Goal: Task Accomplishment & Management: Manage account settings

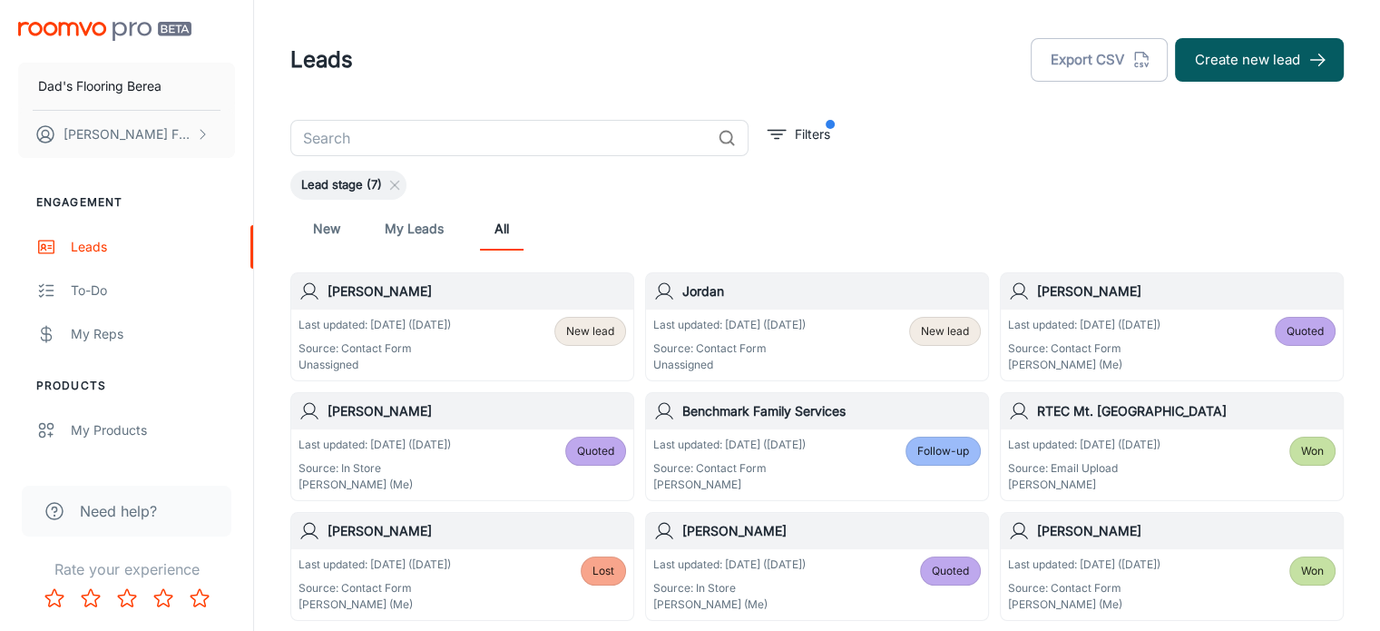
click at [465, 285] on h6 "[PERSON_NAME]" at bounding box center [477, 291] width 299 height 20
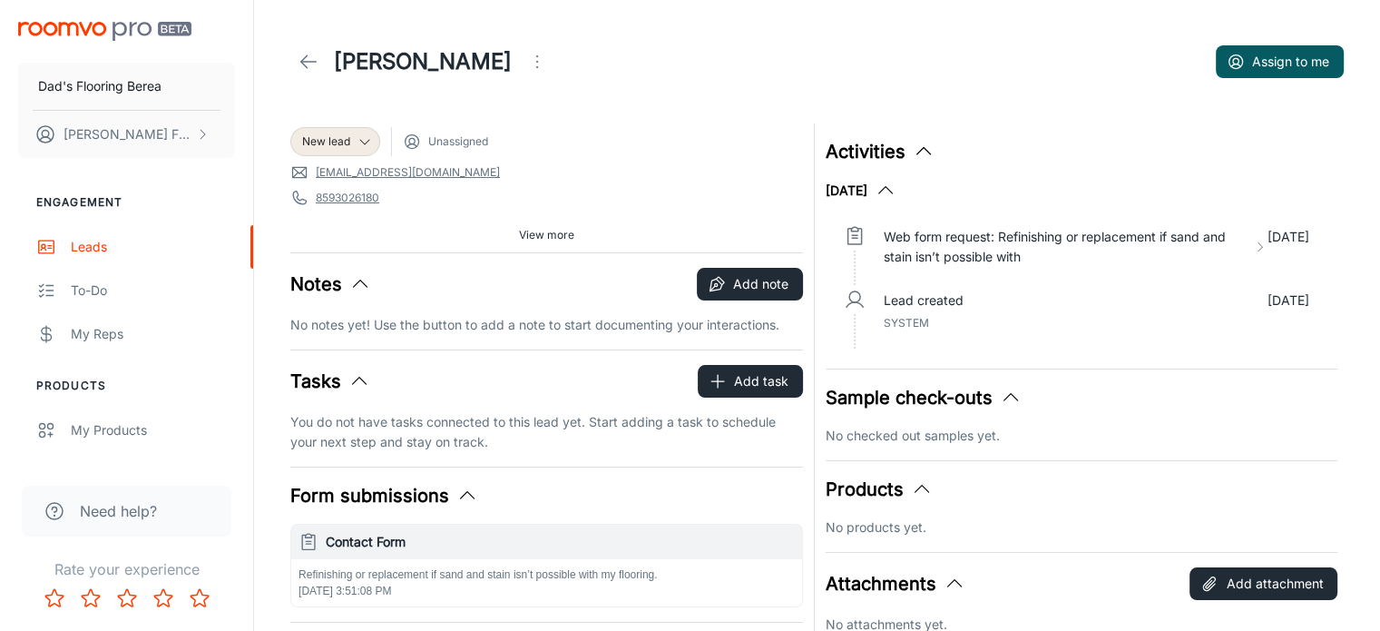
click at [430, 325] on p "No notes yet! Use the button to add a note to start documenting your interactio…" at bounding box center [546, 325] width 513 height 20
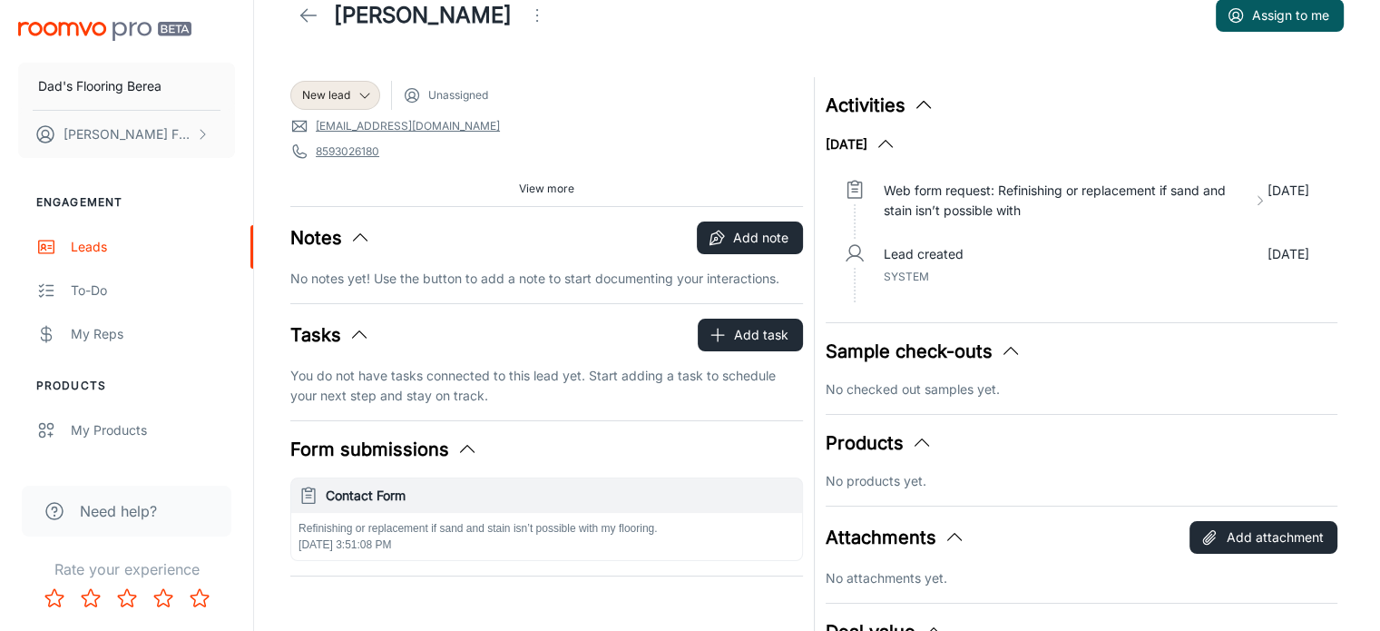
scroll to position [91, 0]
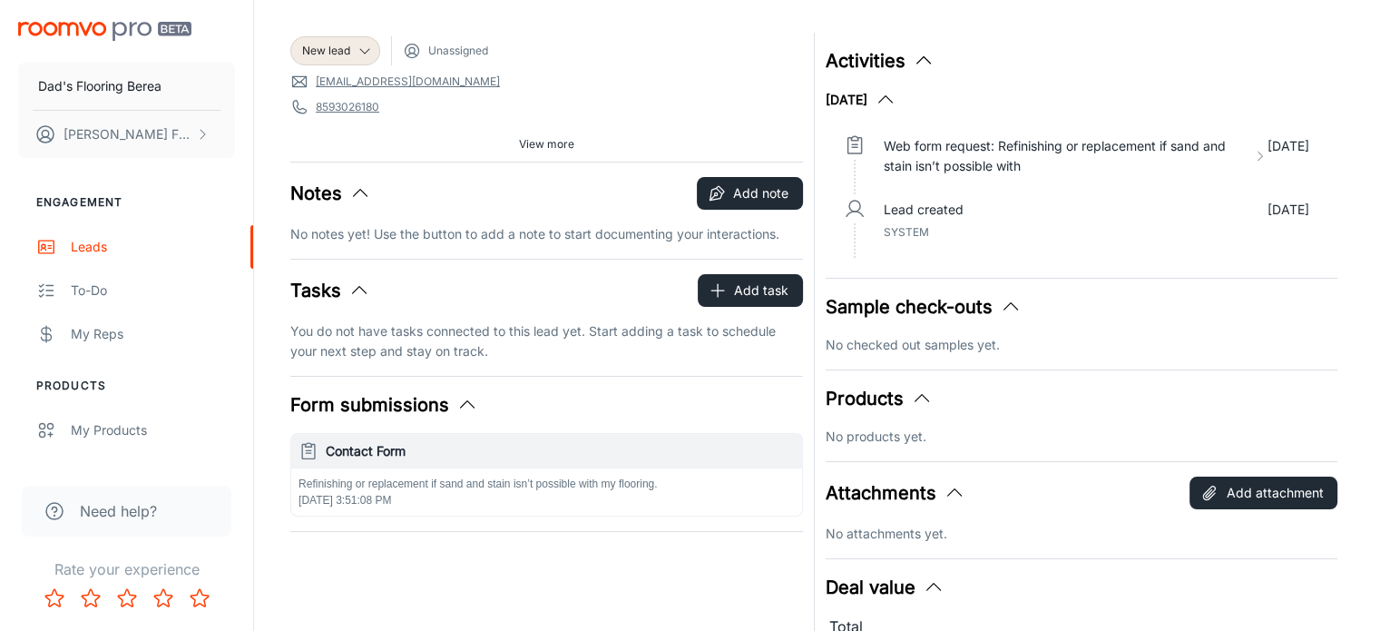
click at [306, 242] on p "No notes yet! Use the button to add a note to start documenting your interactio…" at bounding box center [546, 234] width 513 height 20
click at [757, 195] on button "Add note" at bounding box center [750, 193] width 106 height 33
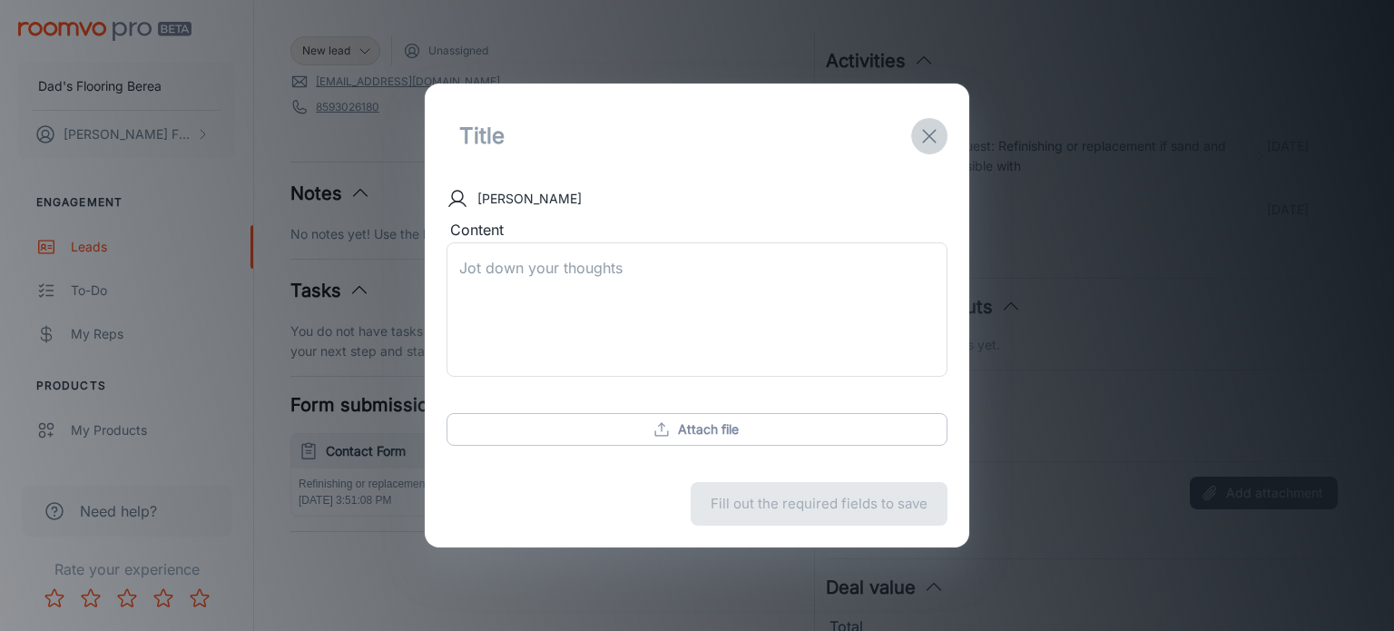
click at [925, 135] on icon "exit" at bounding box center [929, 136] width 22 height 22
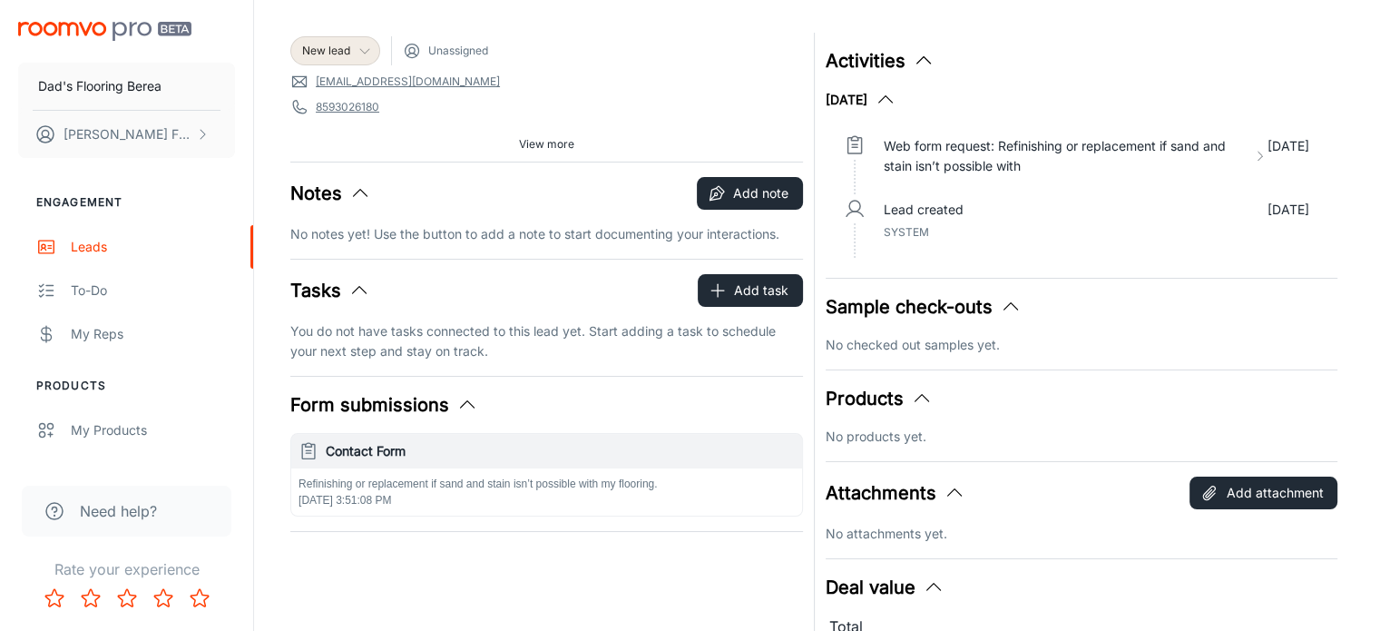
click at [359, 56] on icon at bounding box center [364, 51] width 15 height 15
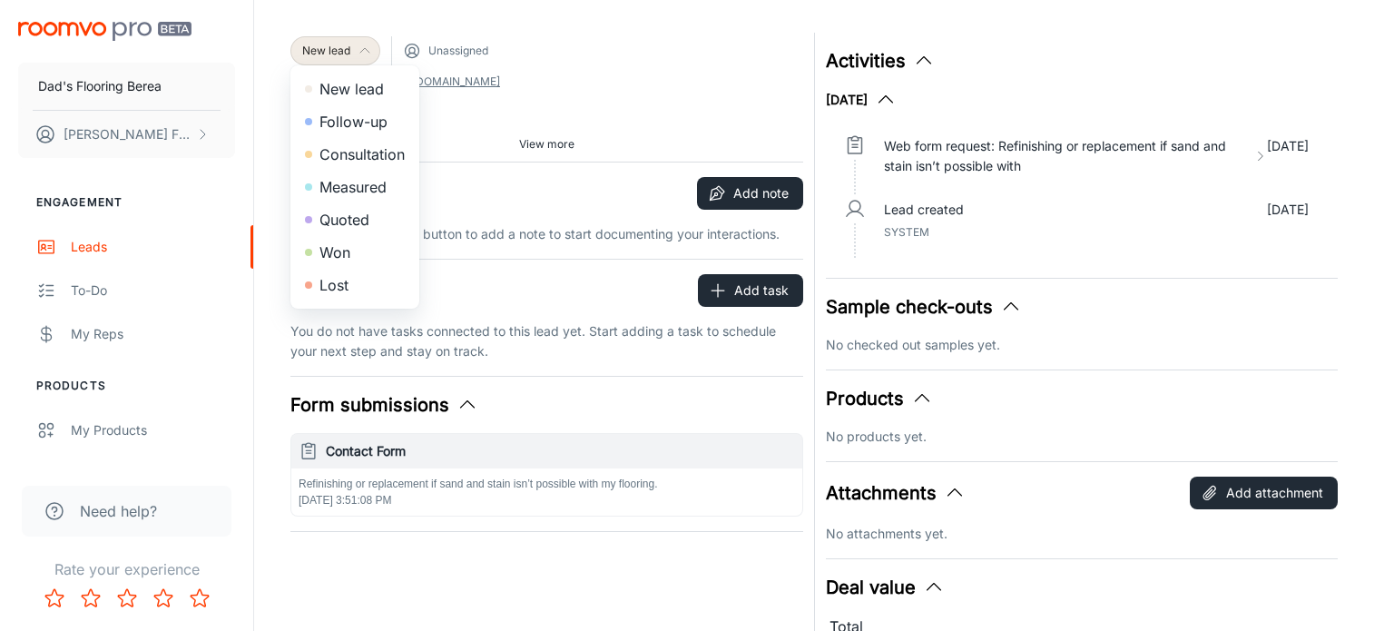
click at [360, 122] on li "Follow-up" at bounding box center [354, 121] width 129 height 33
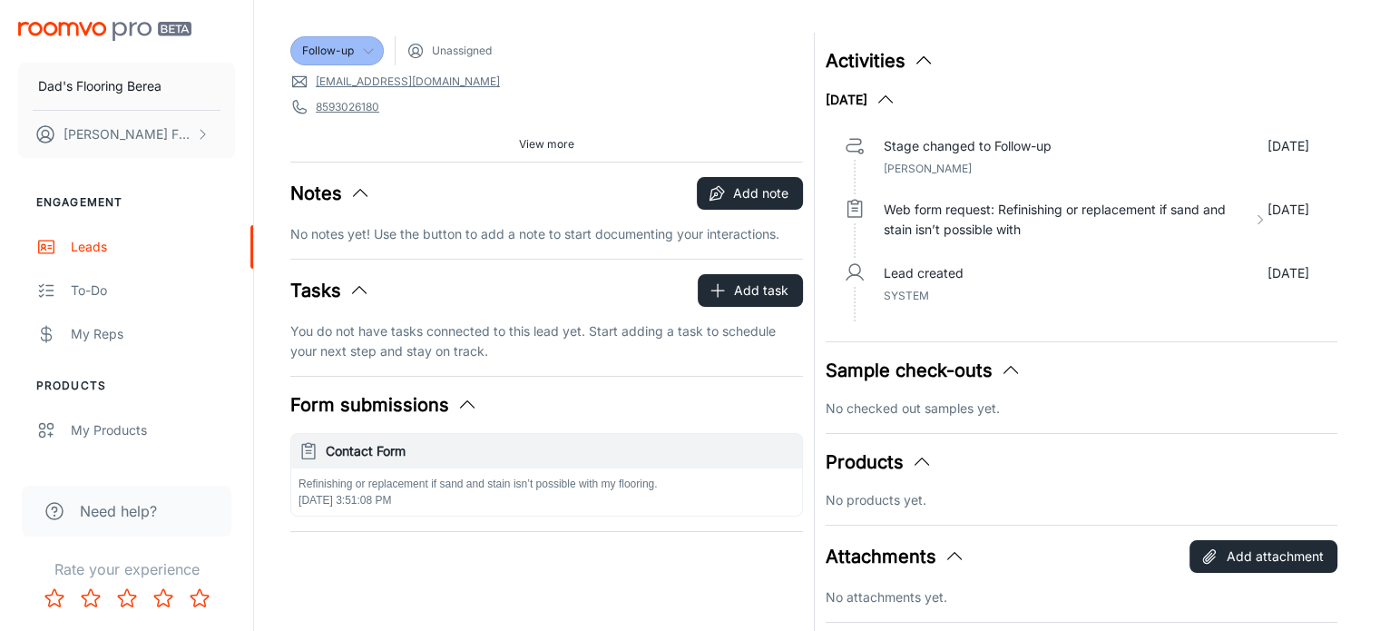
click at [450, 46] on span "Unassigned" at bounding box center [462, 51] width 60 height 16
drag, startPoint x: 450, startPoint y: 46, endPoint x: 407, endPoint y: 79, distance: 53.7
click at [407, 79] on link "[EMAIL_ADDRESS][DOMAIN_NAME]" at bounding box center [408, 81] width 184 height 16
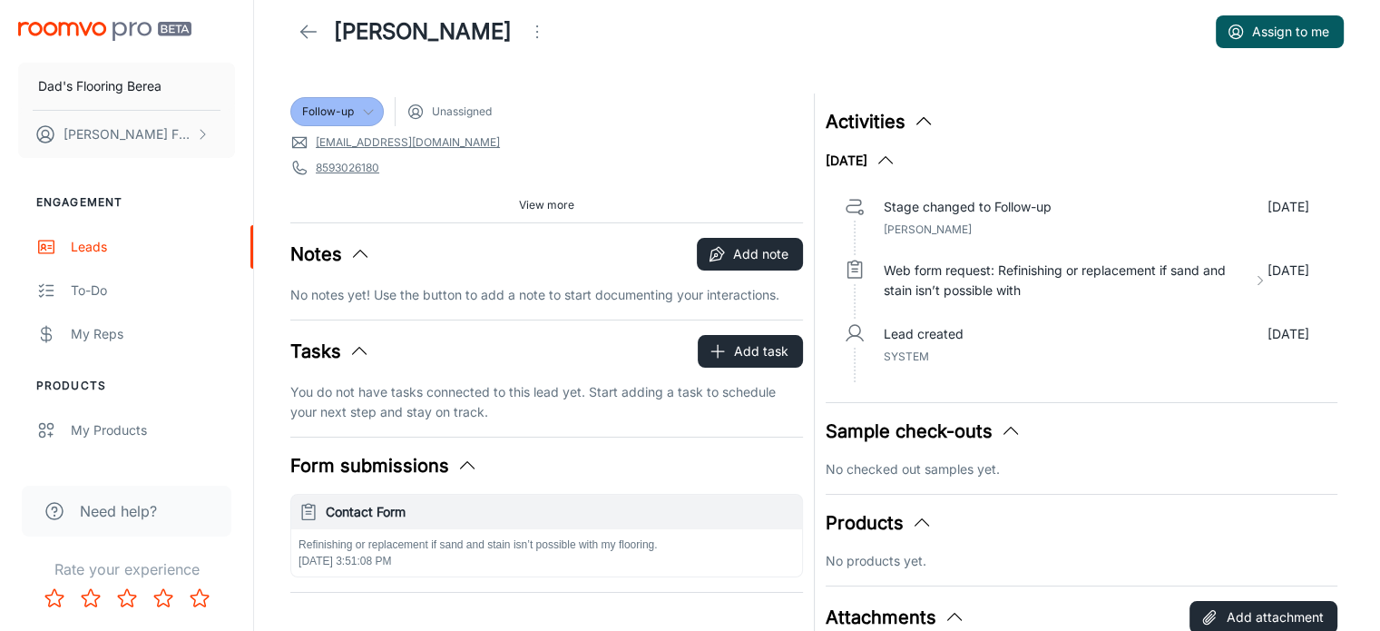
scroll to position [0, 0]
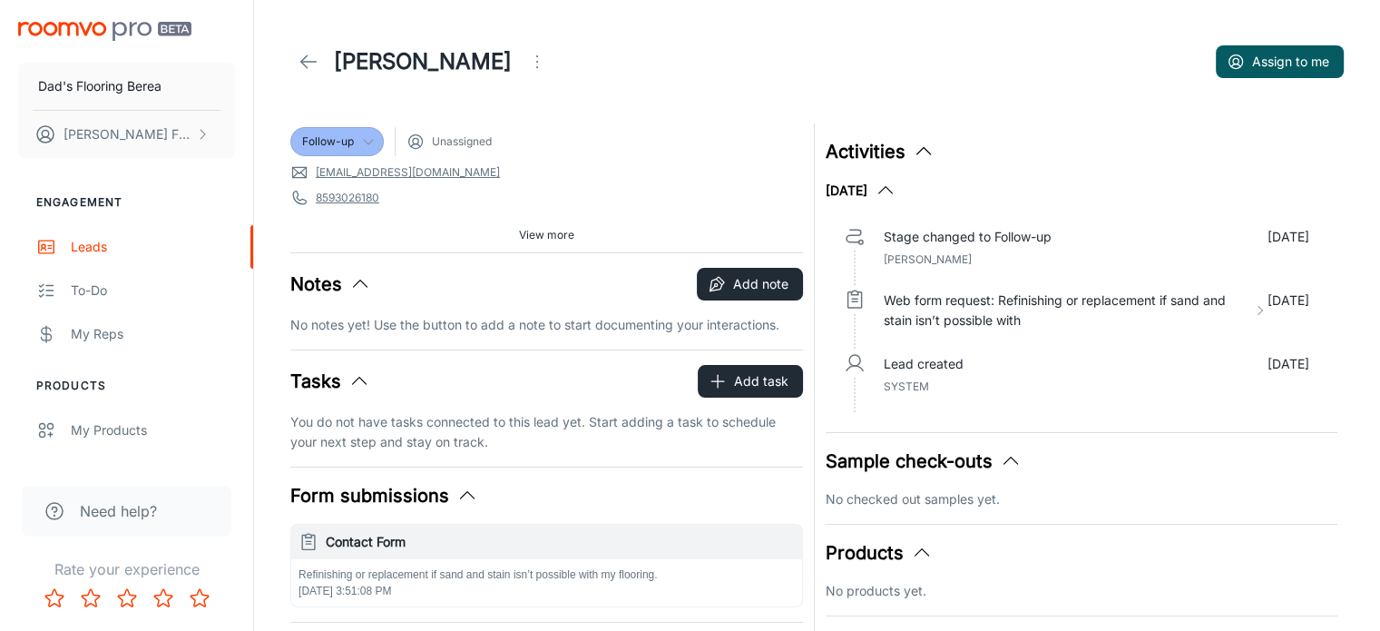
click at [526, 66] on icon "Open menu" at bounding box center [537, 62] width 22 height 22
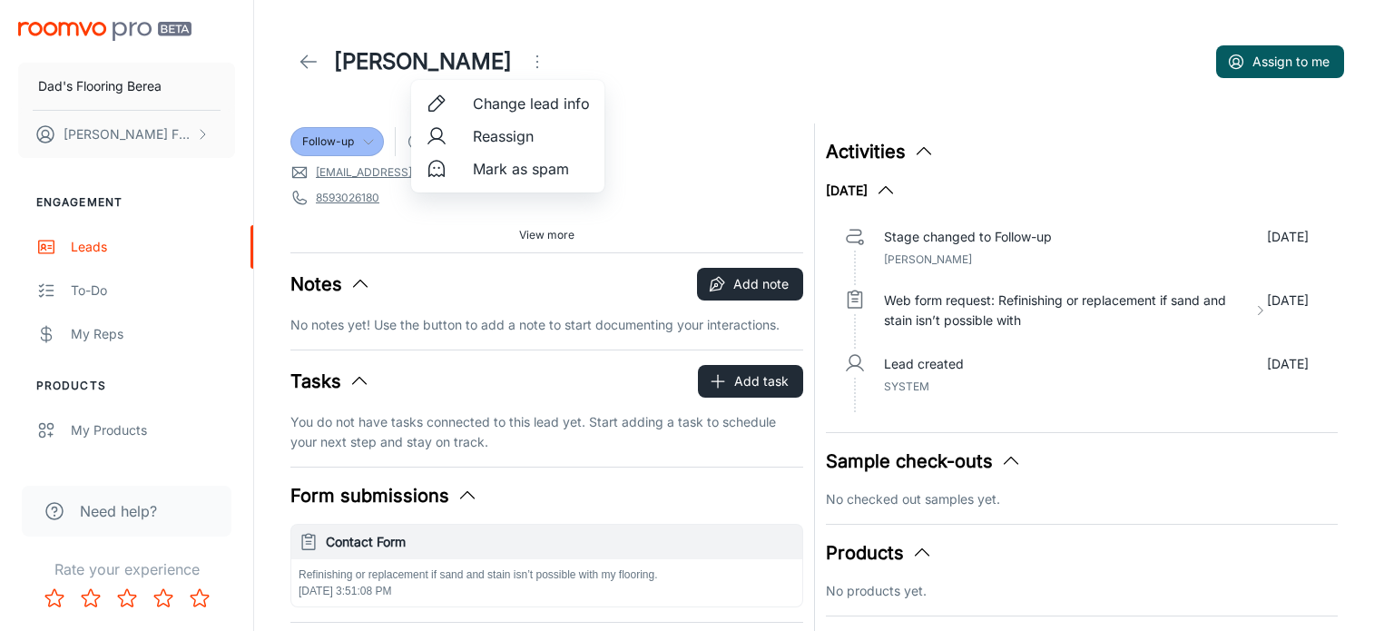
click at [517, 104] on span "Change lead info" at bounding box center [531, 104] width 117 height 22
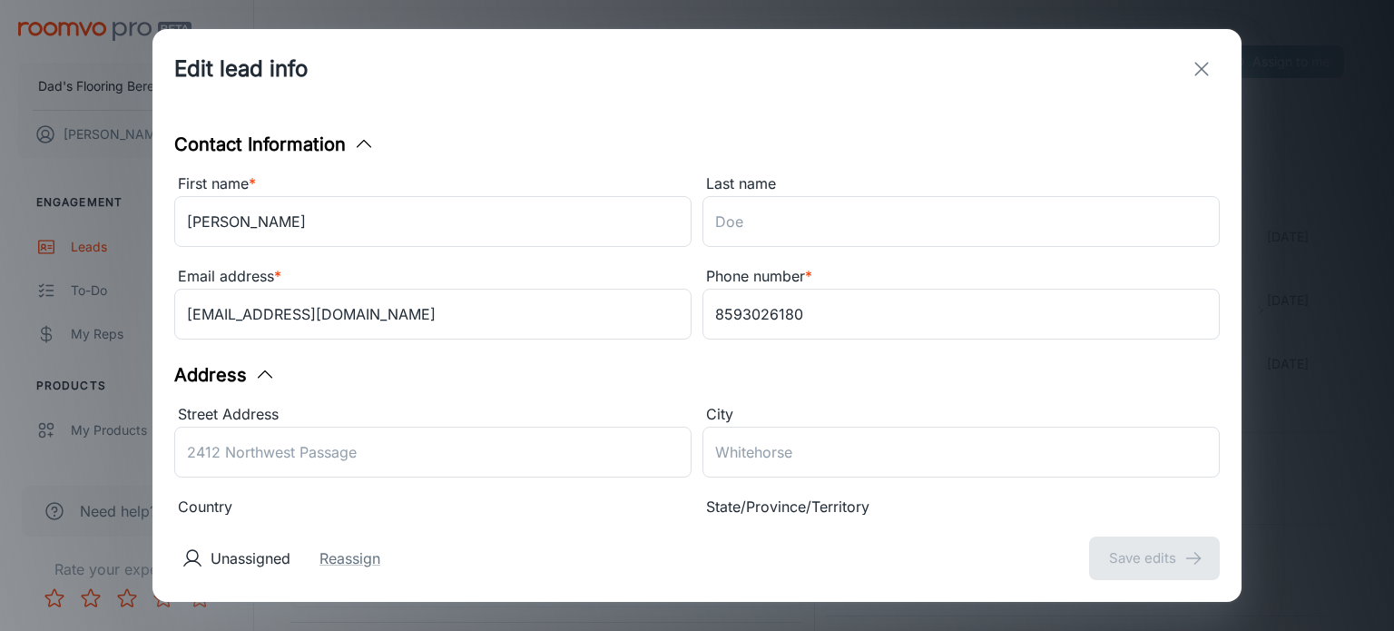
click at [1201, 79] on icon "exit" at bounding box center [1201, 69] width 22 height 22
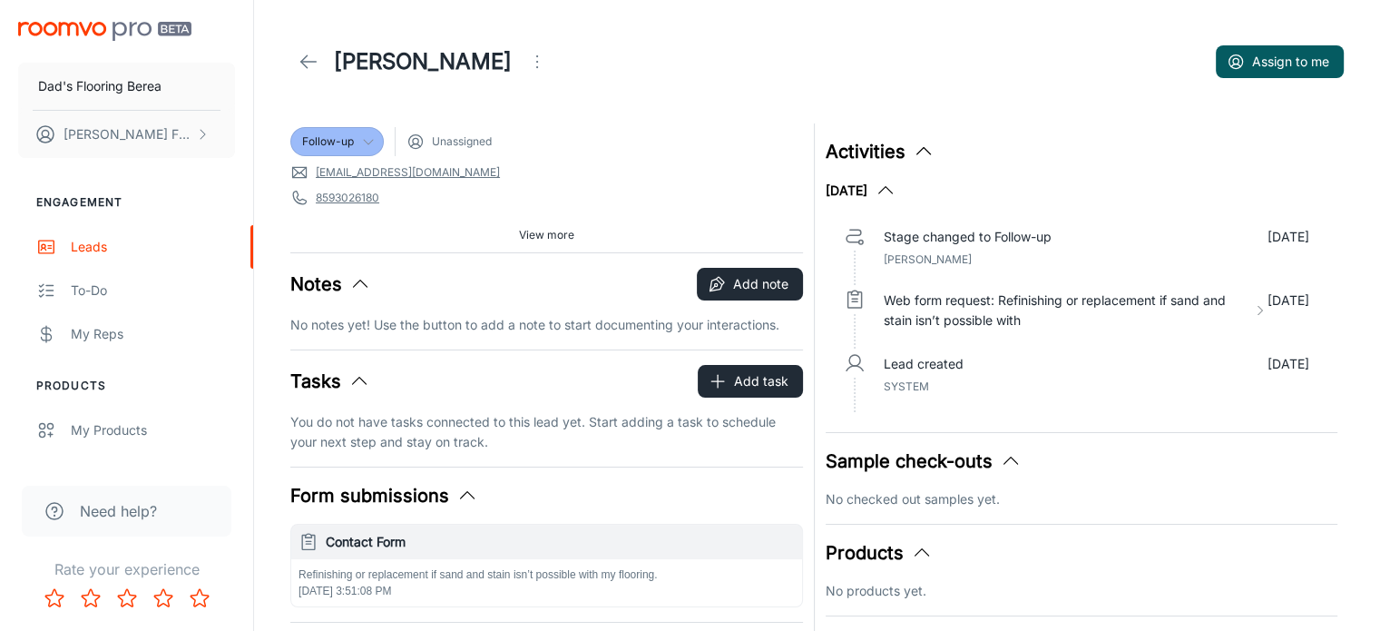
click at [519, 64] on button "Open menu" at bounding box center [537, 62] width 36 height 36
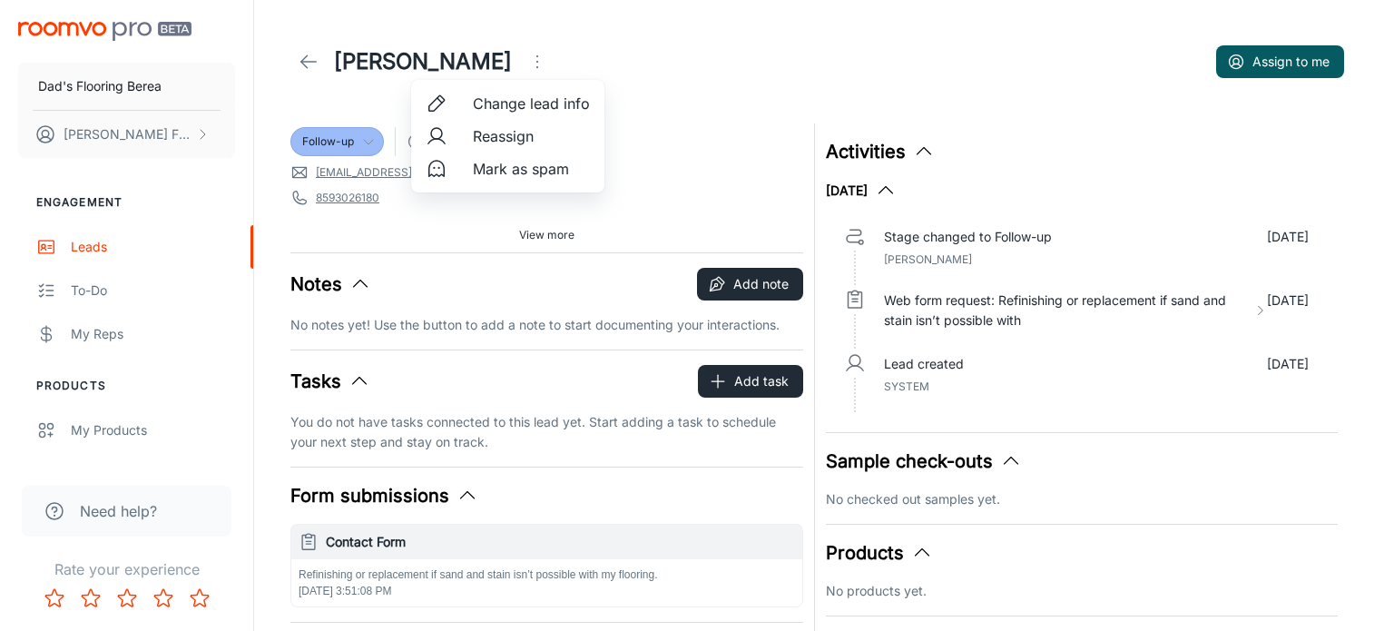
click at [464, 134] on li "Reassign" at bounding box center [507, 136] width 193 height 33
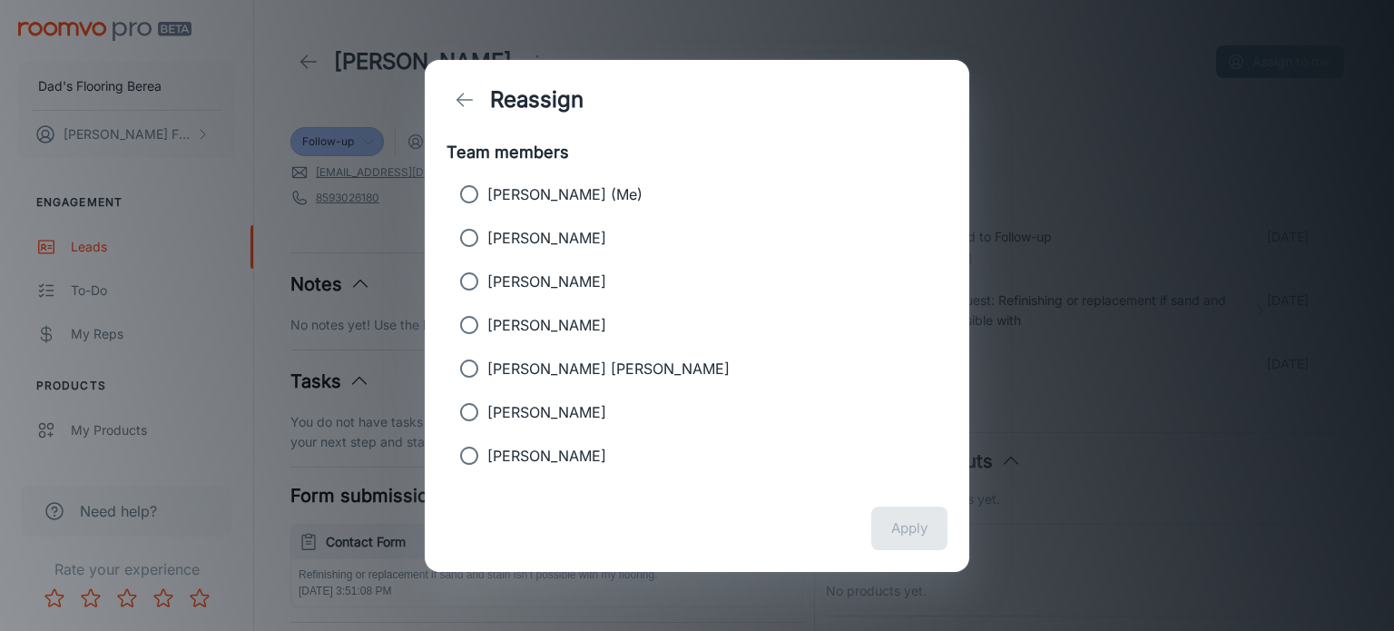
click at [461, 197] on input "[PERSON_NAME] (Me)" at bounding box center [469, 194] width 36 height 36
radio input "true"
click at [893, 524] on button "Apply" at bounding box center [909, 528] width 76 height 44
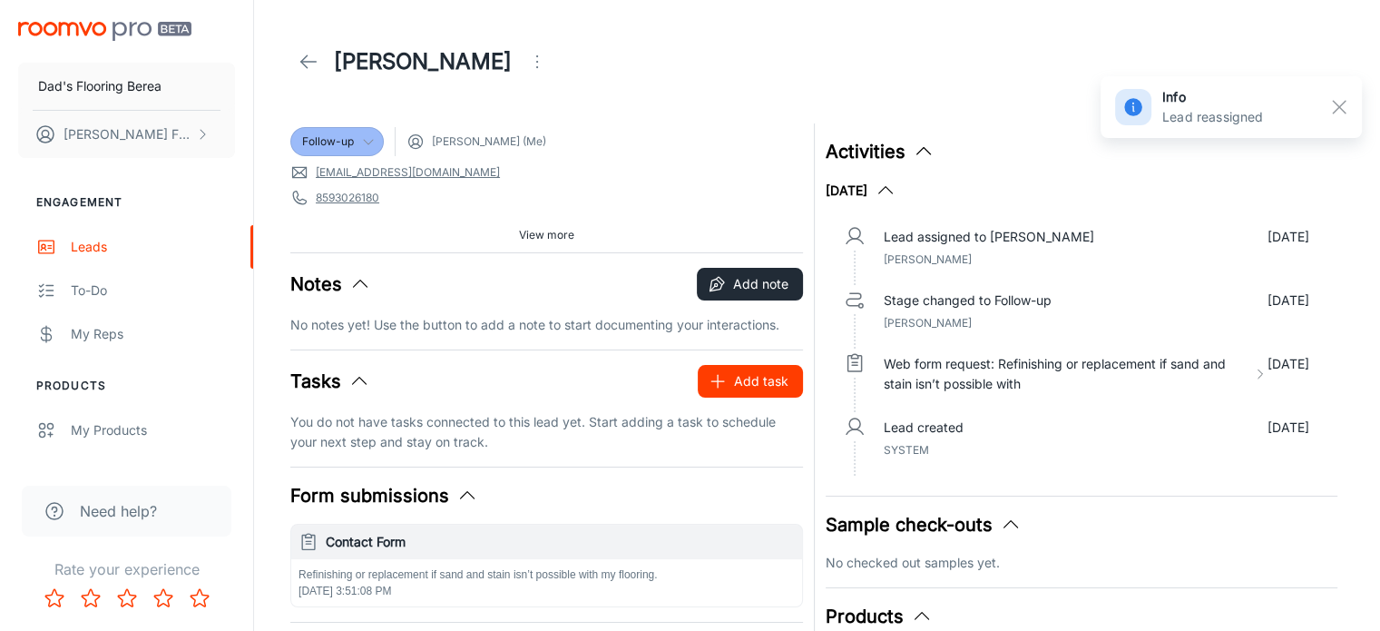
click at [709, 380] on icon "button" at bounding box center [718, 381] width 18 height 18
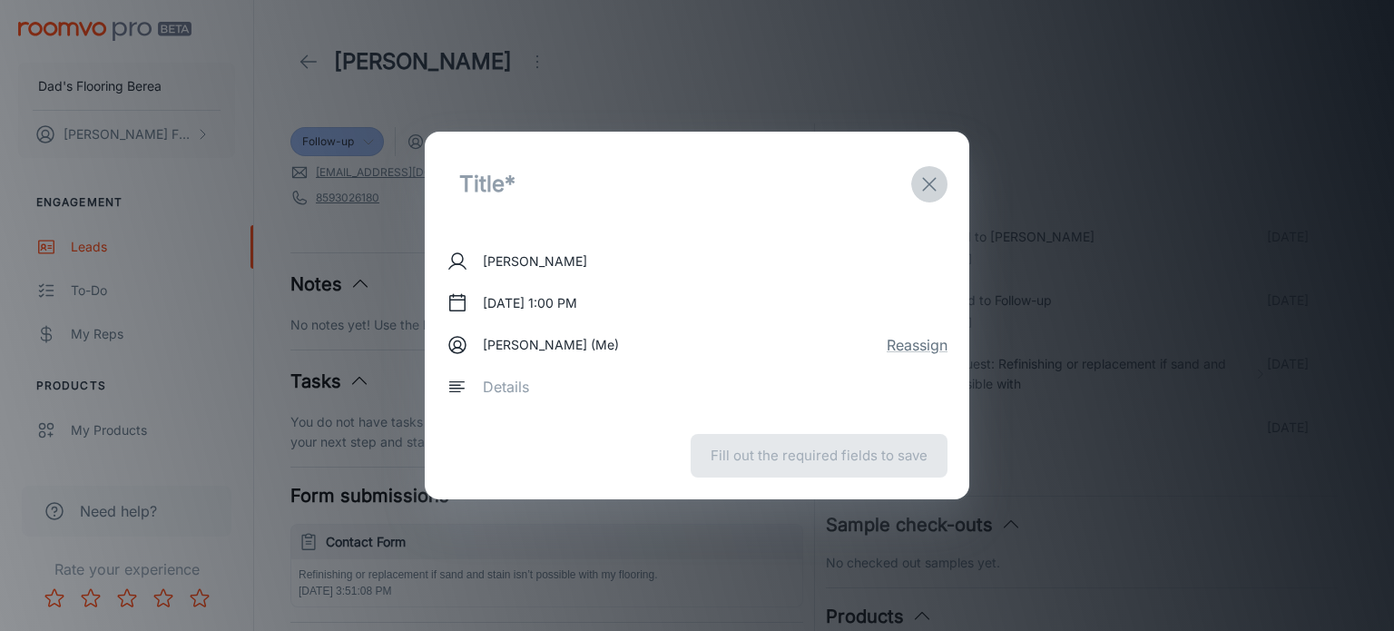
click at [928, 188] on icon "exit" at bounding box center [929, 184] width 22 height 22
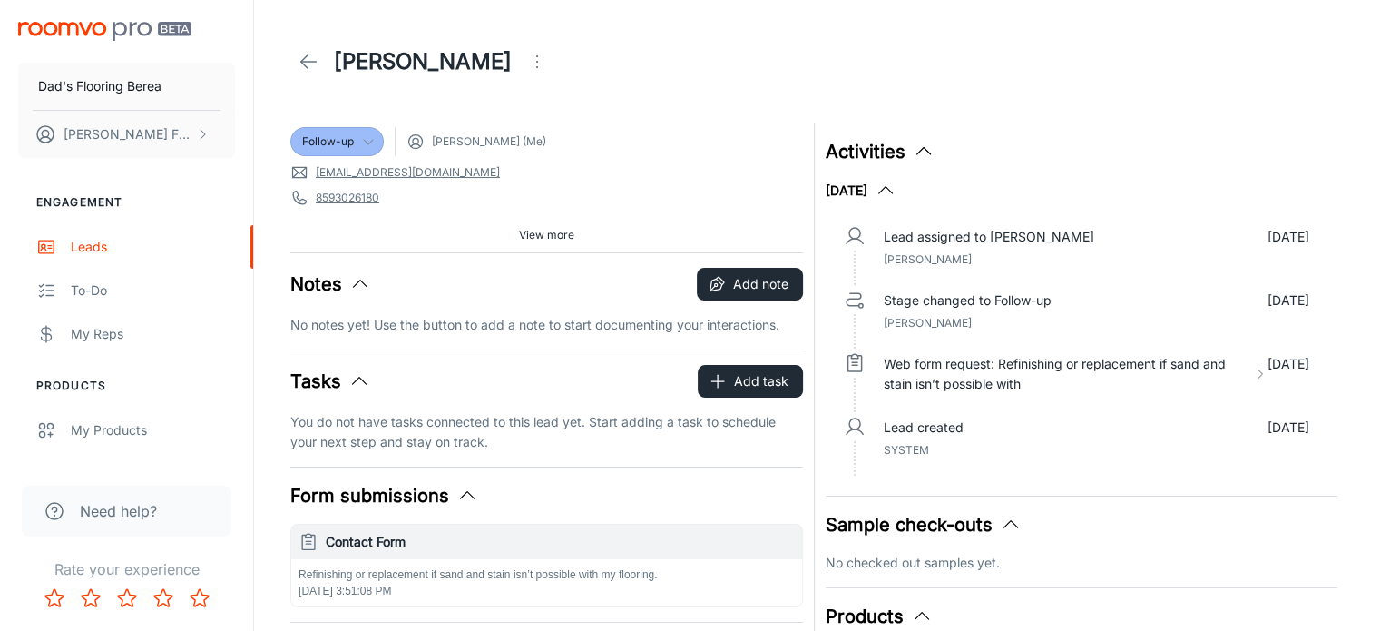
click at [468, 318] on p "No notes yet! Use the button to add a note to start documenting your interactio…" at bounding box center [546, 325] width 513 height 20
click at [719, 288] on icon "button" at bounding box center [717, 284] width 18 height 18
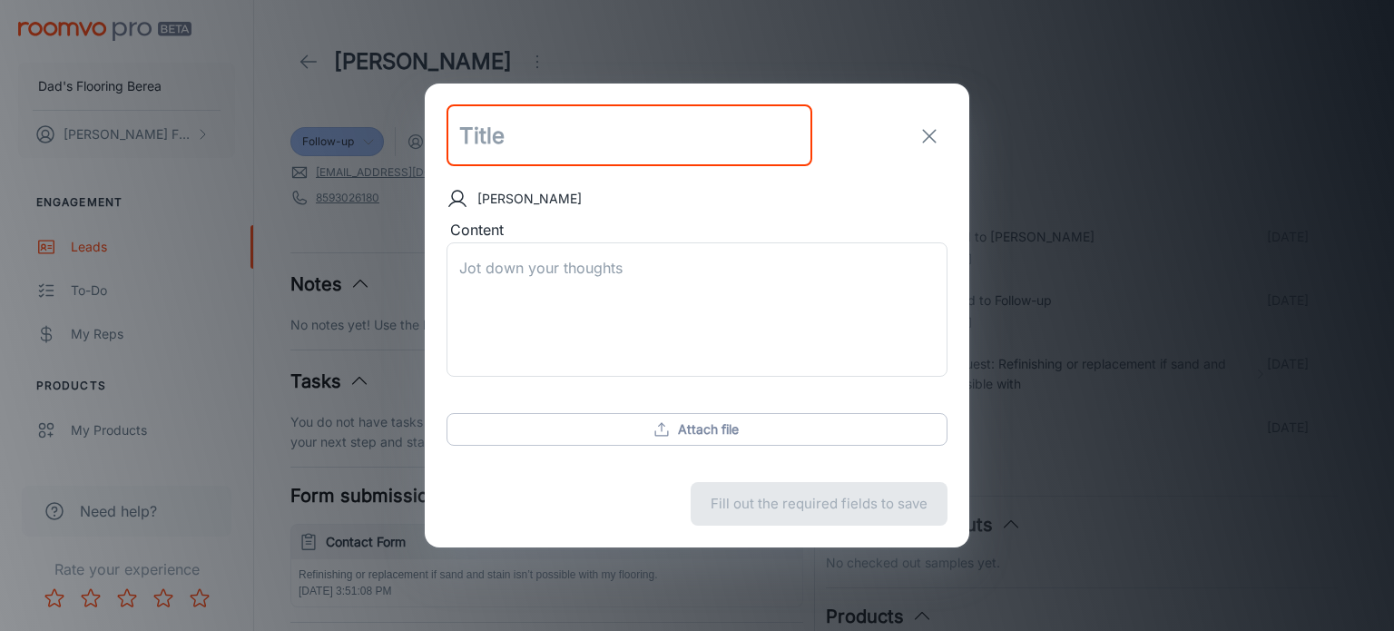
type input "E"
type input "Contact"
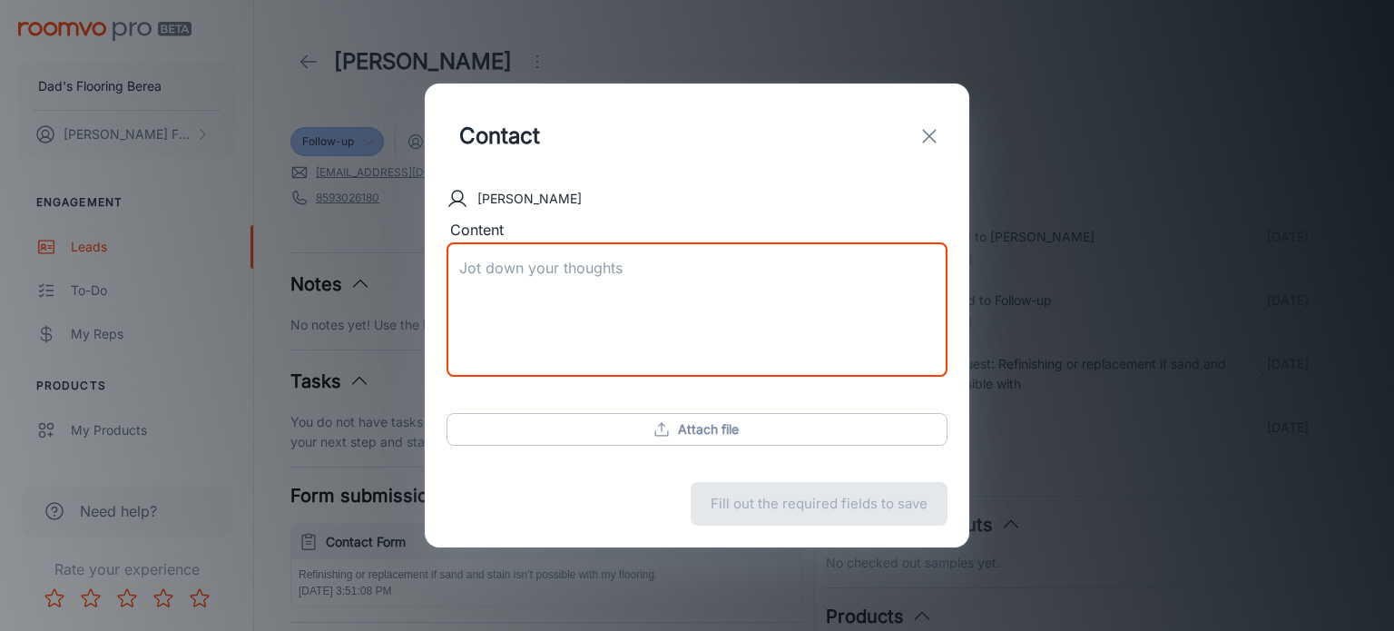
click at [544, 268] on textarea "Content" at bounding box center [696, 310] width 475 height 104
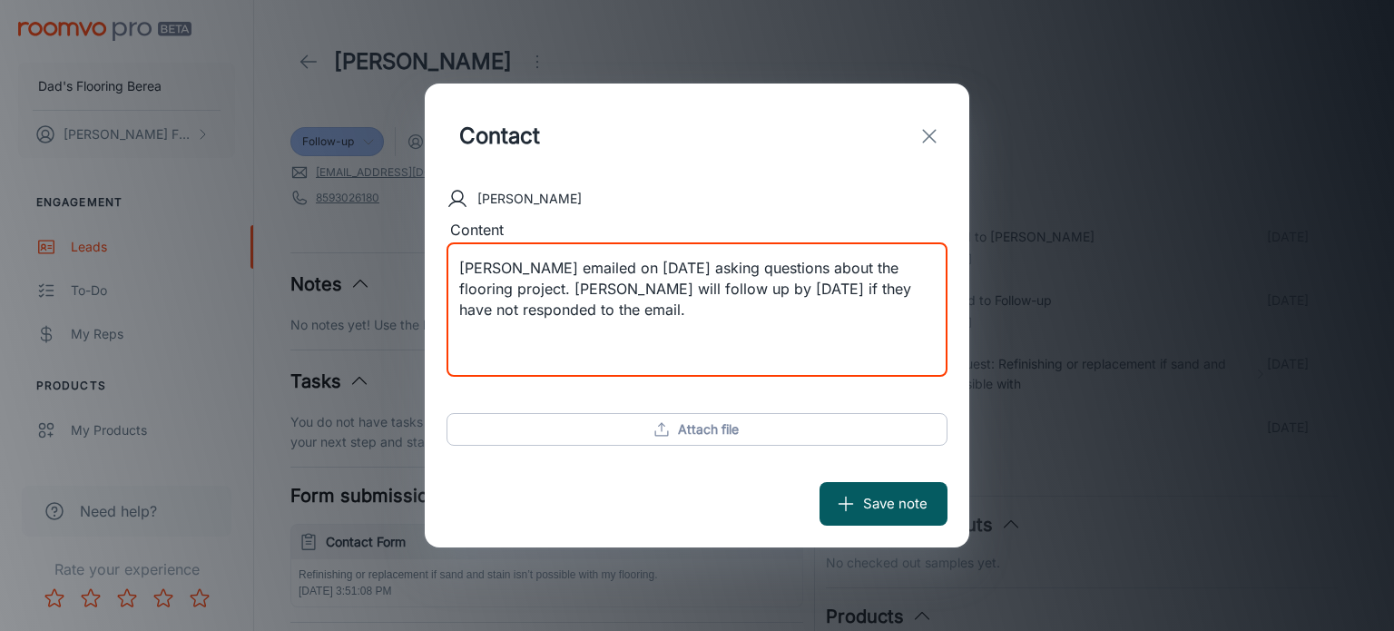
click at [582, 290] on textarea "[PERSON_NAME] emailed on [DATE] asking questions about the flooring project. [P…" at bounding box center [696, 310] width 475 height 104
type textarea "[PERSON_NAME] emailed on [DATE] asking questions about the flooring project. [P…"
click at [882, 505] on button "Save note" at bounding box center [883, 504] width 128 height 44
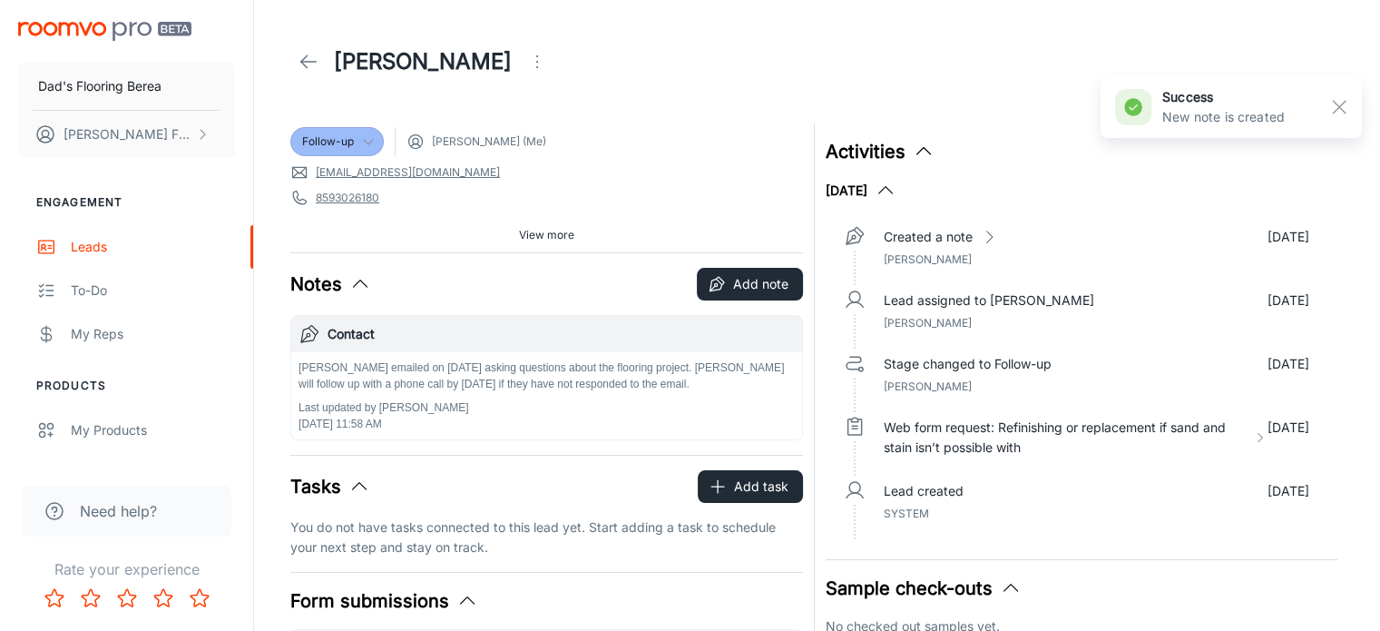
click at [311, 69] on icon at bounding box center [309, 62] width 22 height 22
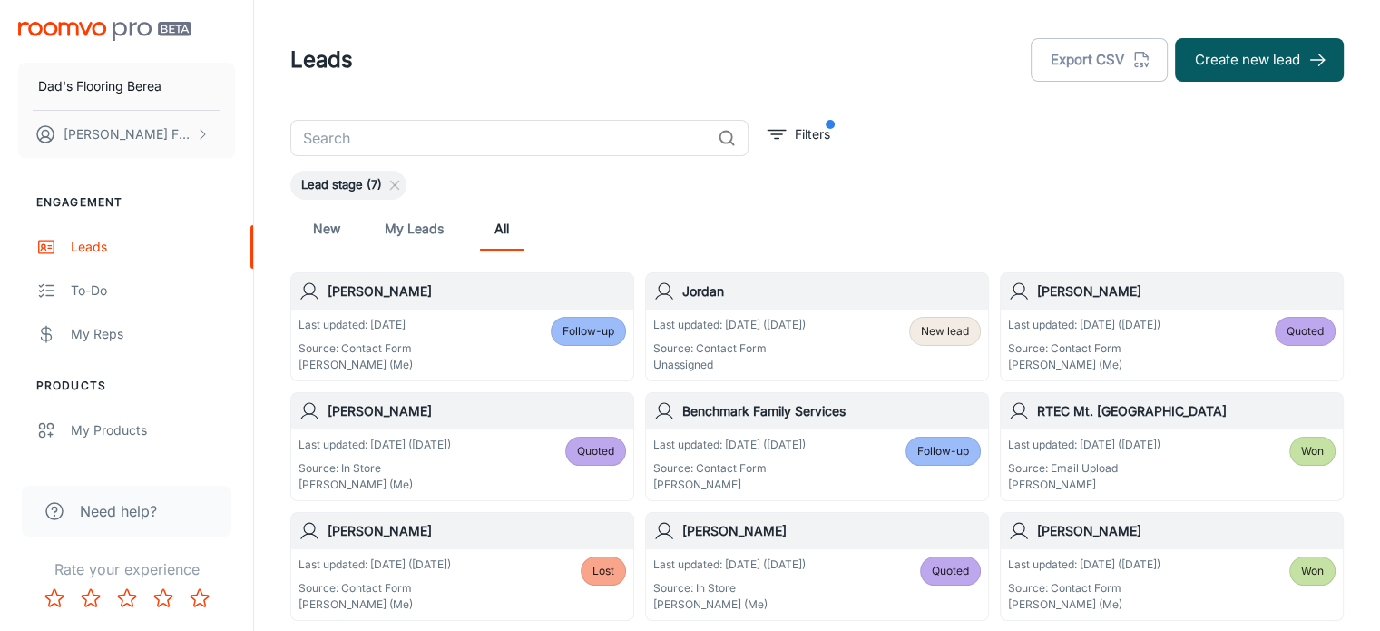
click at [930, 307] on div "Jordan" at bounding box center [817, 291] width 342 height 36
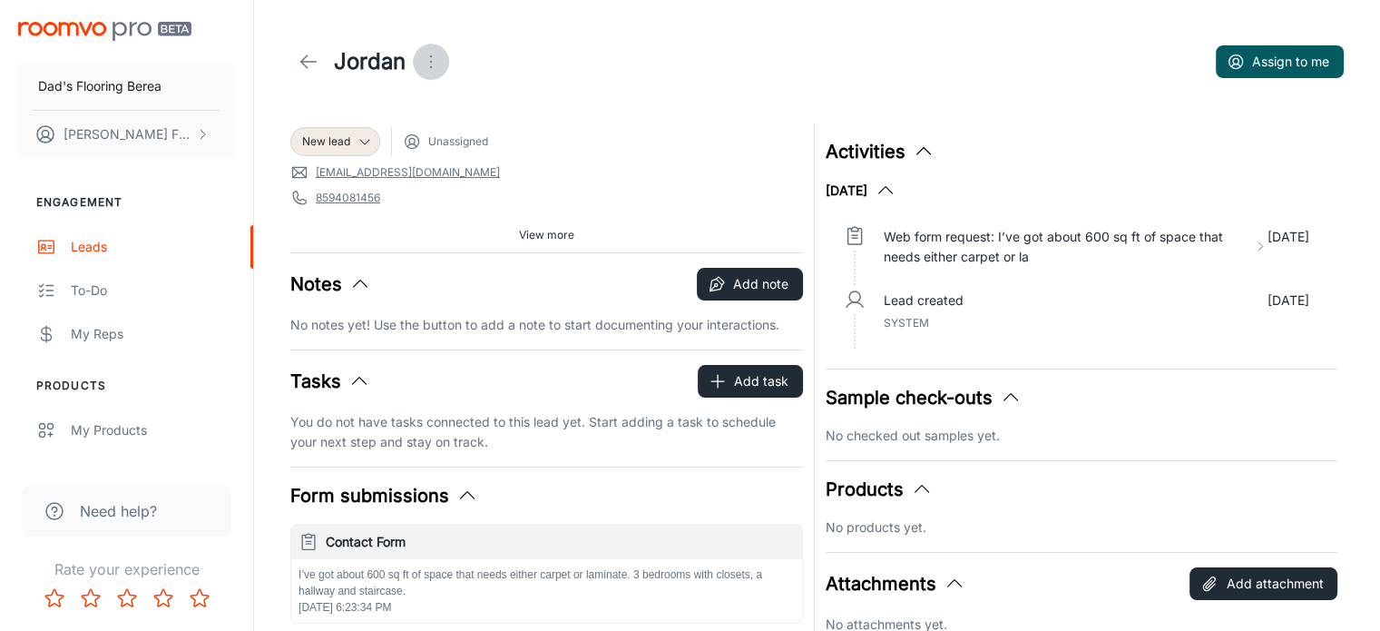
click at [437, 61] on icon "Open menu" at bounding box center [431, 62] width 22 height 22
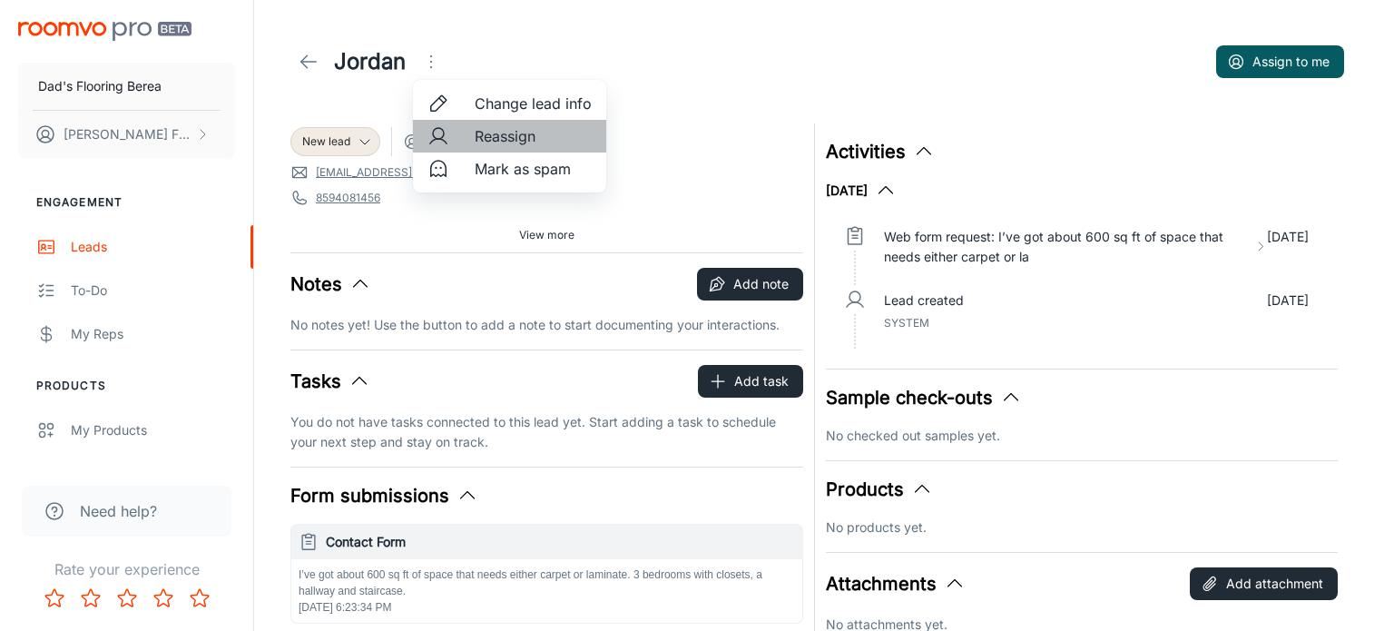
click at [490, 127] on span "Reassign" at bounding box center [533, 136] width 117 height 22
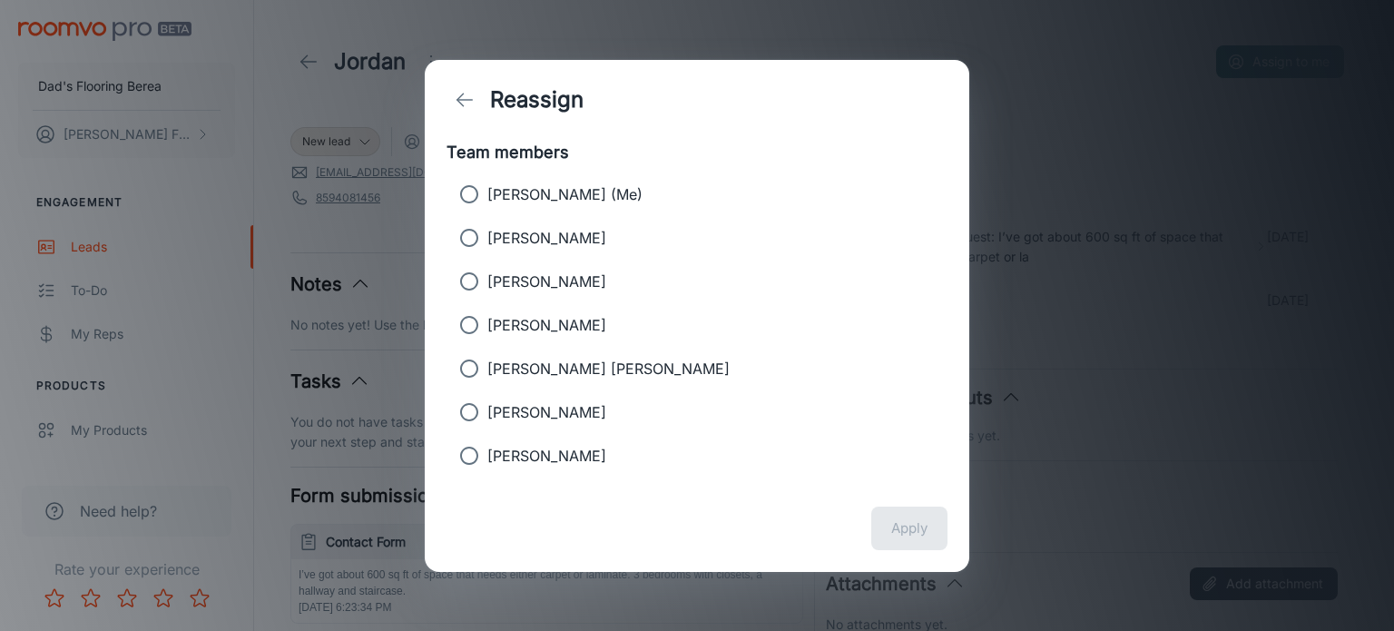
click at [579, 191] on p "[PERSON_NAME] (Me)" at bounding box center [564, 194] width 155 height 22
click at [487, 191] on input "[PERSON_NAME] (Me)" at bounding box center [469, 194] width 36 height 36
radio input "true"
click at [890, 519] on button "Apply" at bounding box center [909, 528] width 76 height 44
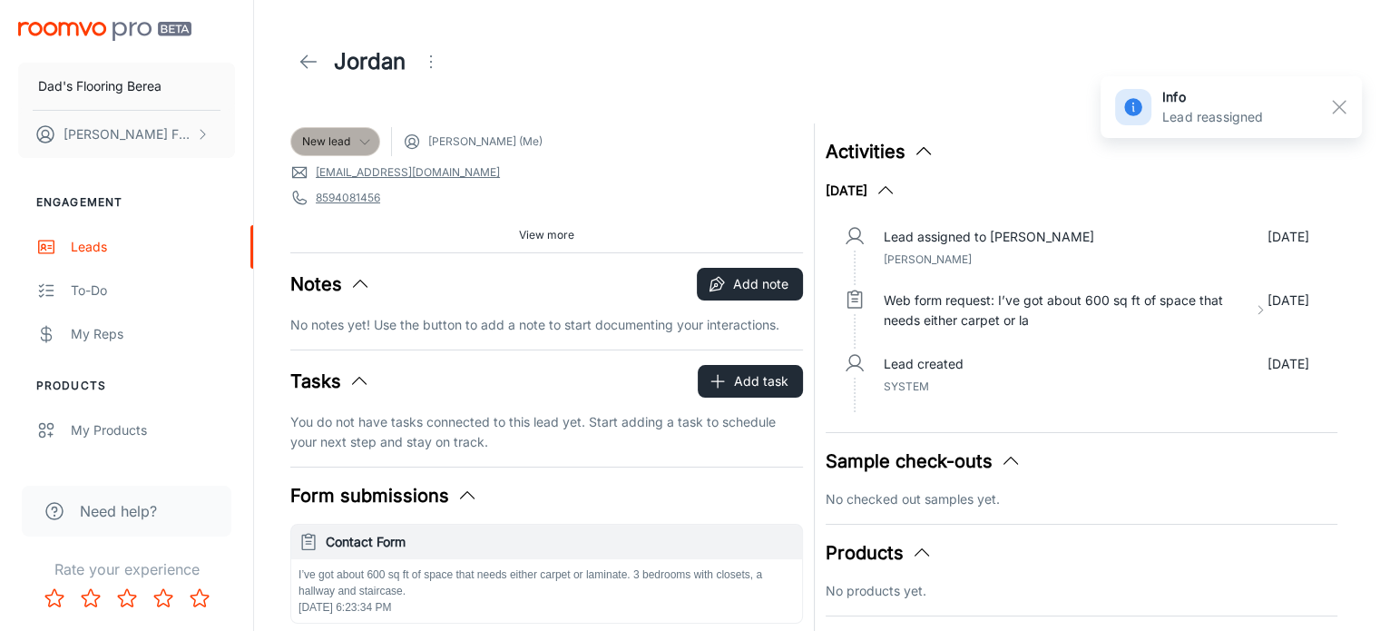
click at [358, 142] on icon at bounding box center [364, 141] width 15 height 15
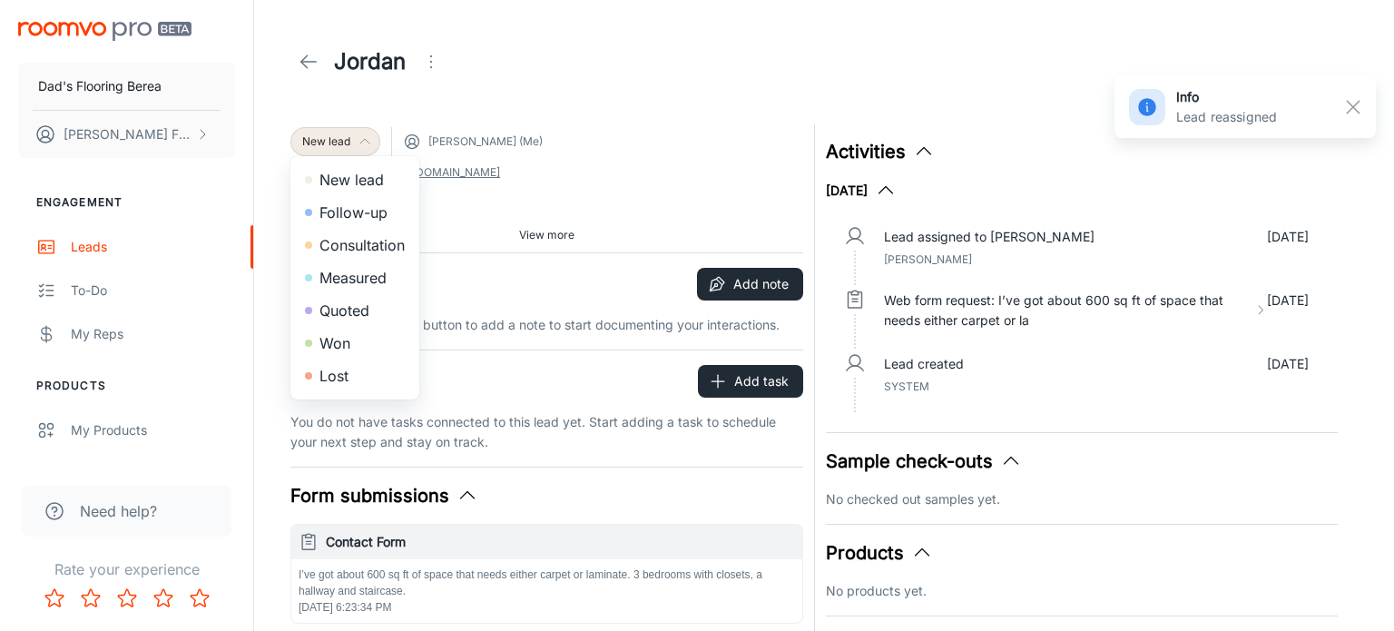
click at [365, 215] on li "Follow-up" at bounding box center [354, 212] width 129 height 33
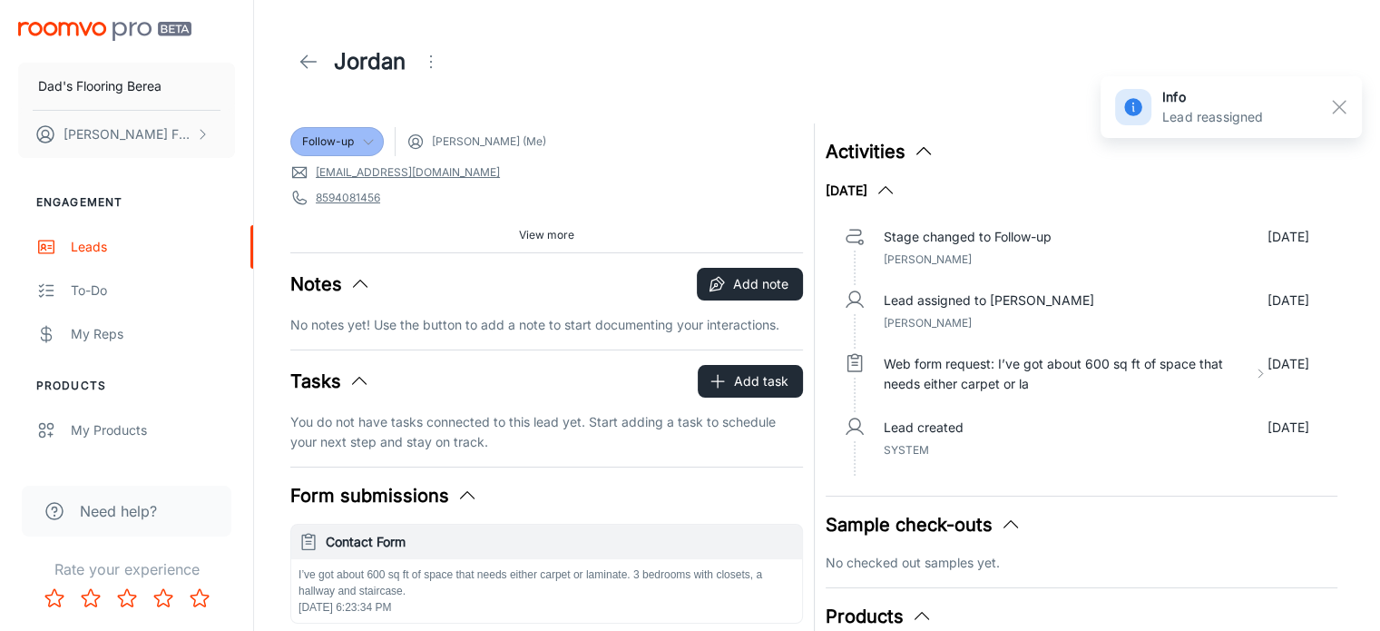
click at [342, 321] on p "No notes yet! Use the button to add a note to start documenting your interactio…" at bounding box center [546, 325] width 513 height 20
click at [711, 281] on icon "button" at bounding box center [716, 285] width 12 height 12
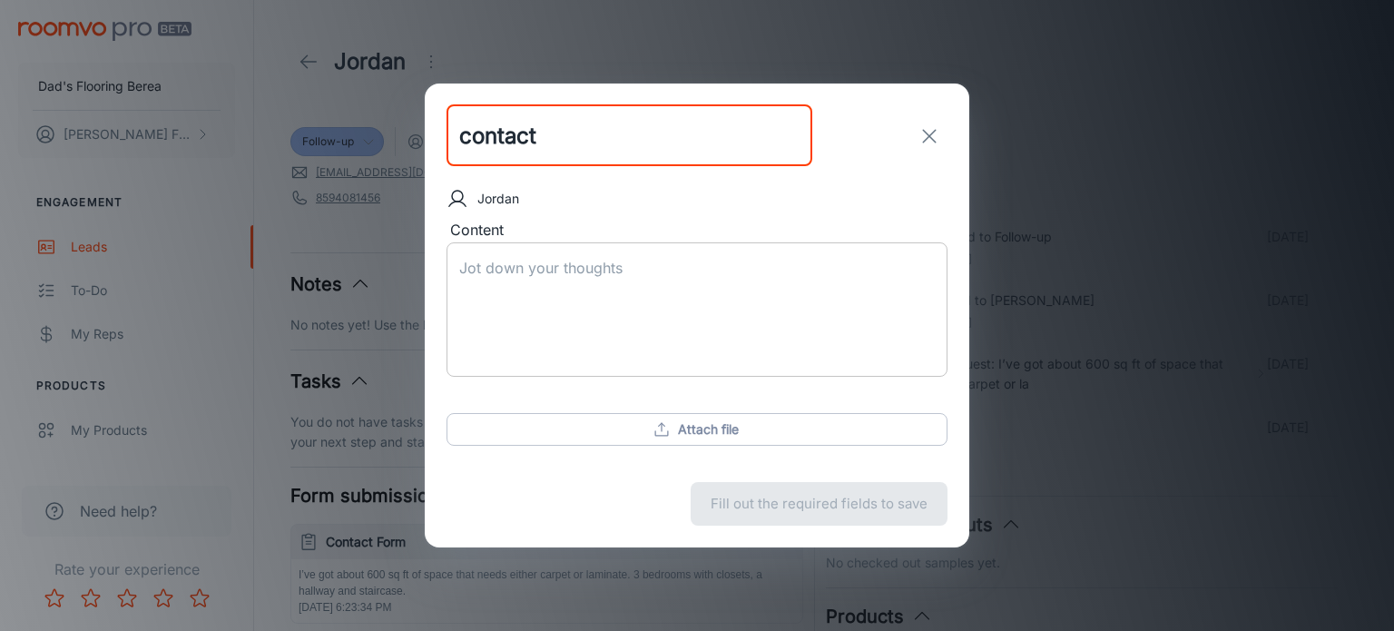
type input "contact"
click at [514, 284] on textarea "Content" at bounding box center [696, 310] width 475 height 104
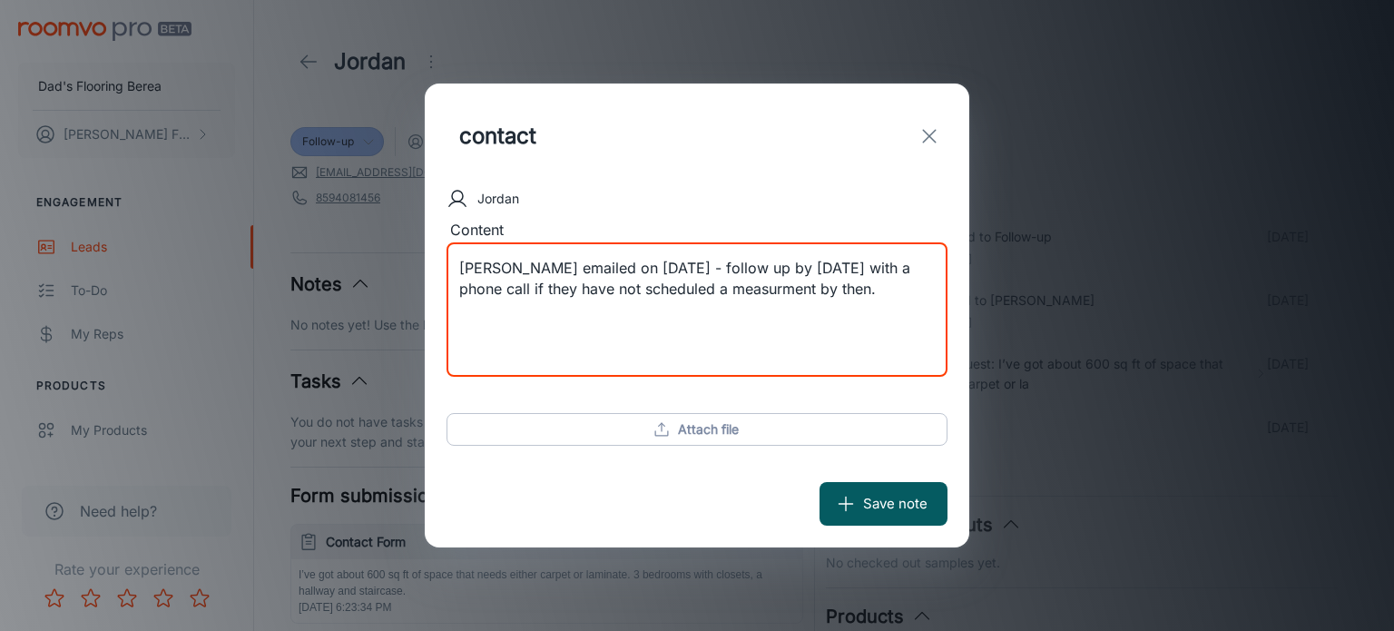
click at [692, 296] on textarea "[PERSON_NAME] emailed on [DATE] - follow up by [DATE] with a phone call if they…" at bounding box center [696, 310] width 475 height 104
type textarea "[PERSON_NAME] emailed on [DATE] - follow up by [DATE] with a phone call if they…"
click at [849, 498] on icon "submit" at bounding box center [846, 504] width 20 height 20
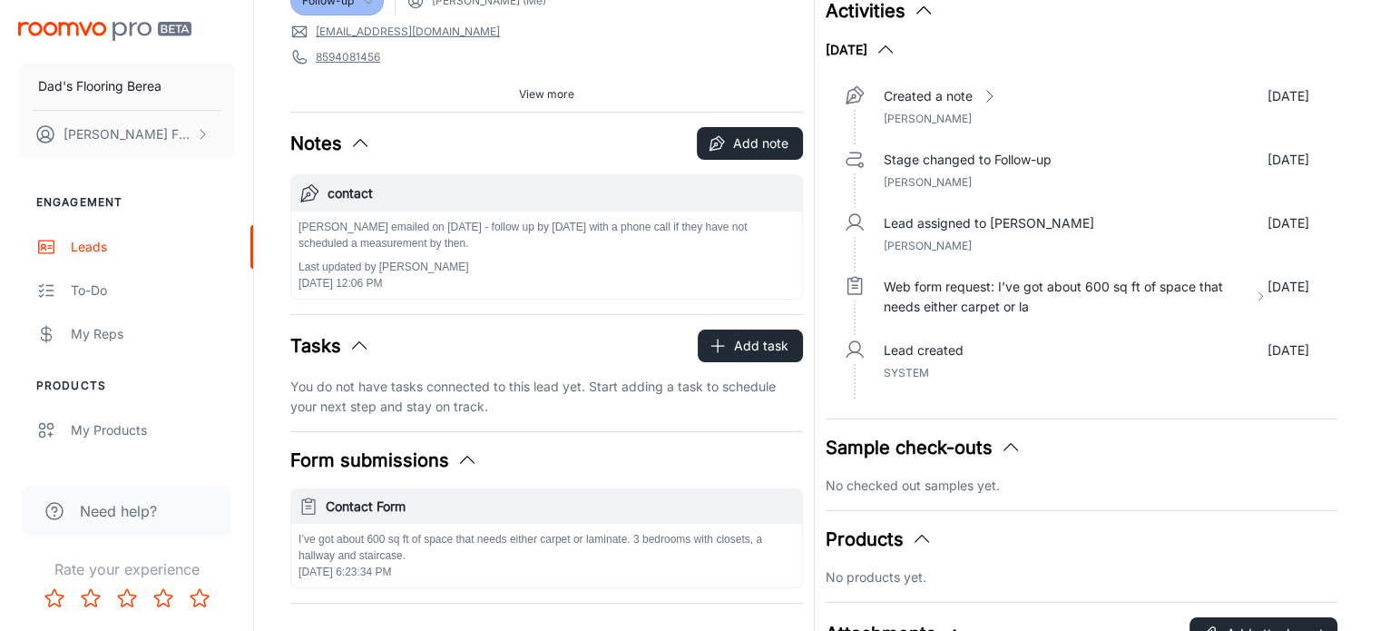
scroll to position [181, 0]
